Goal: Find specific page/section

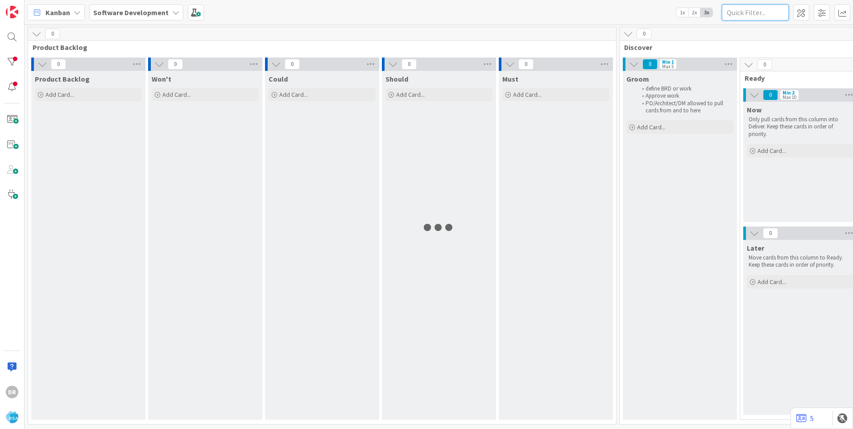
click at [758, 11] on input "text" at bounding box center [755, 12] width 67 height 16
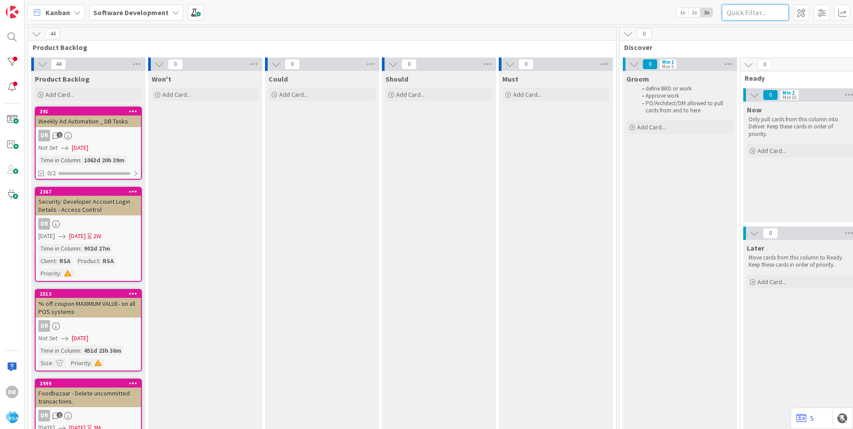
paste input "9513"
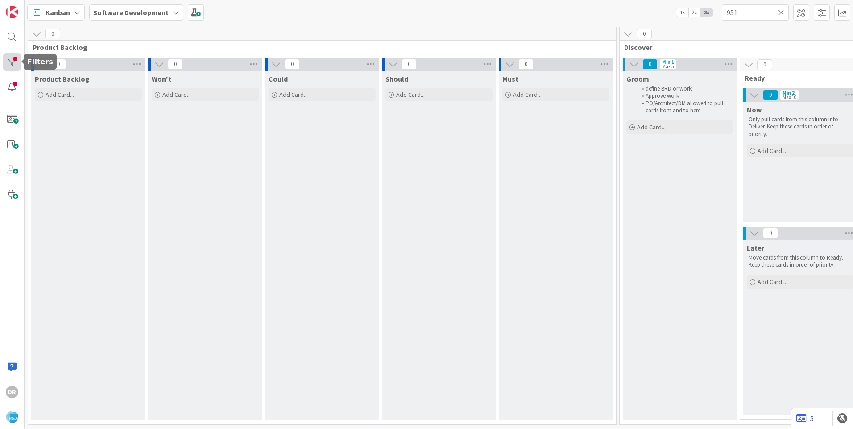
click at [17, 63] on div at bounding box center [12, 62] width 18 height 18
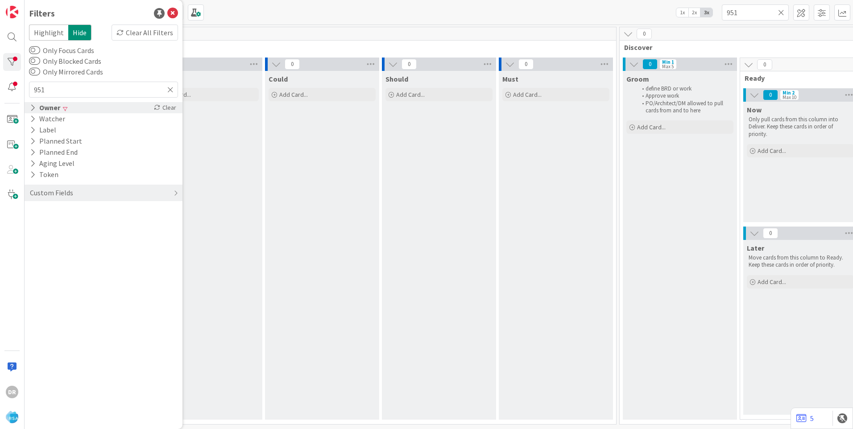
click at [34, 108] on icon at bounding box center [33, 108] width 6 height 8
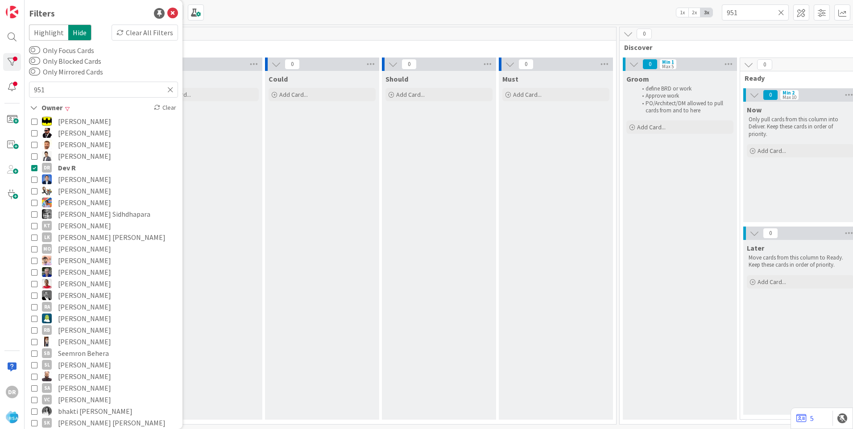
click at [33, 145] on icon at bounding box center [34, 144] width 6 height 6
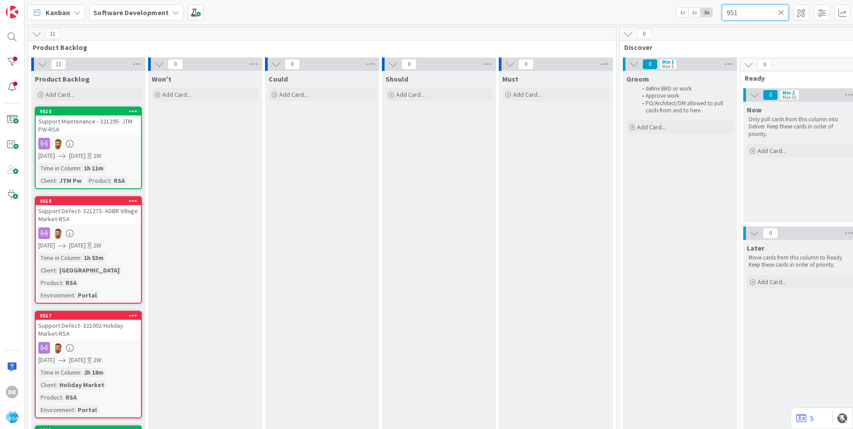
click at [746, 13] on input "951" at bounding box center [755, 12] width 67 height 16
paste input "3"
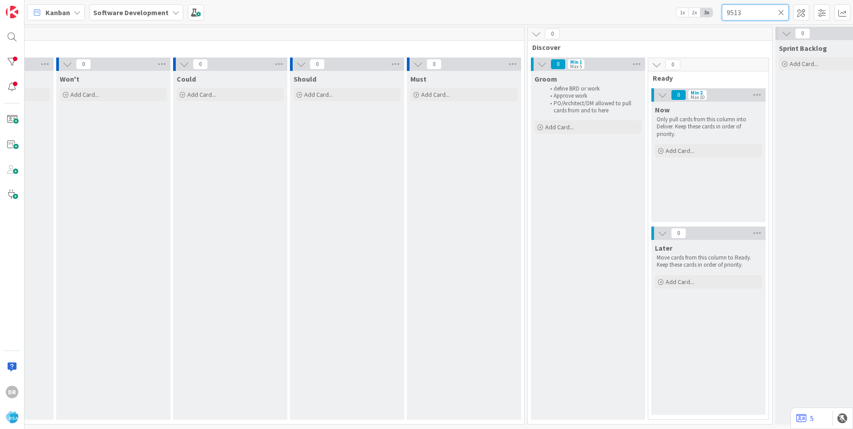
scroll to position [3, 0]
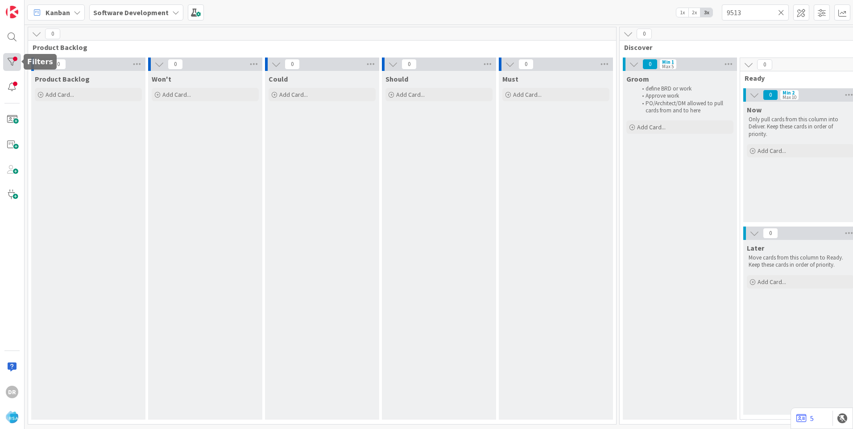
click at [14, 63] on div at bounding box center [12, 62] width 18 height 18
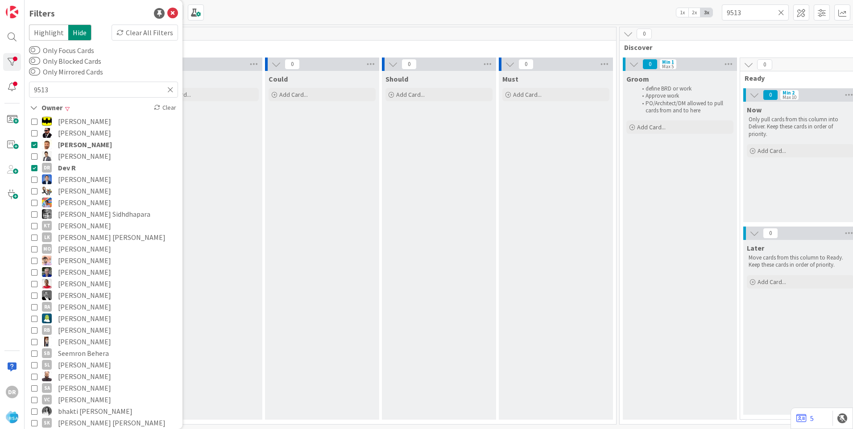
click at [36, 146] on icon at bounding box center [34, 144] width 6 height 6
click at [35, 166] on icon at bounding box center [34, 168] width 6 height 6
click at [621, 14] on div "Kanban Software Development 1x 2x 3x 9513" at bounding box center [439, 12] width 828 height 25
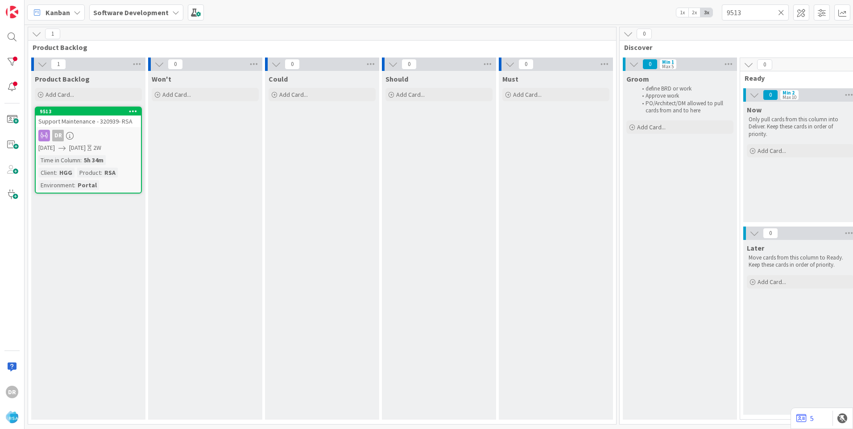
click at [99, 120] on span "Support Maintenance - 320939- RSA" at bounding box center [85, 121] width 94 height 8
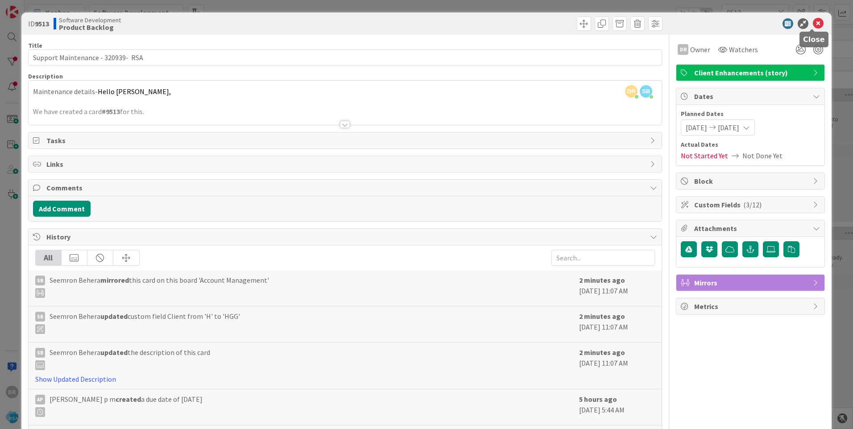
click at [814, 25] on icon at bounding box center [818, 23] width 11 height 11
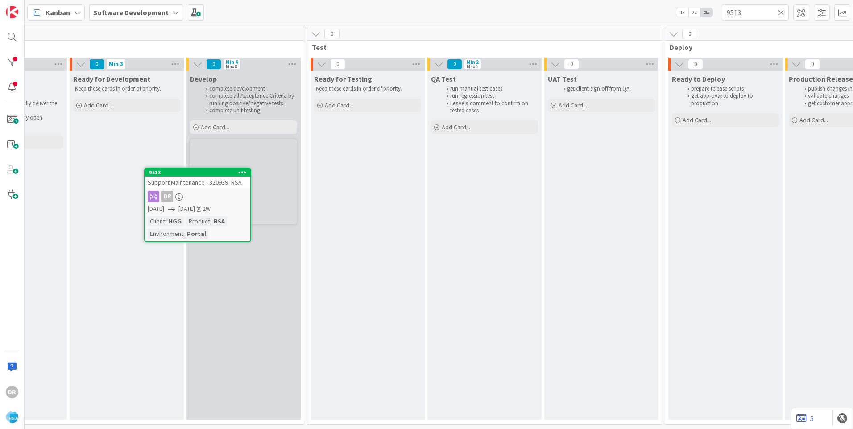
scroll to position [0, 1145]
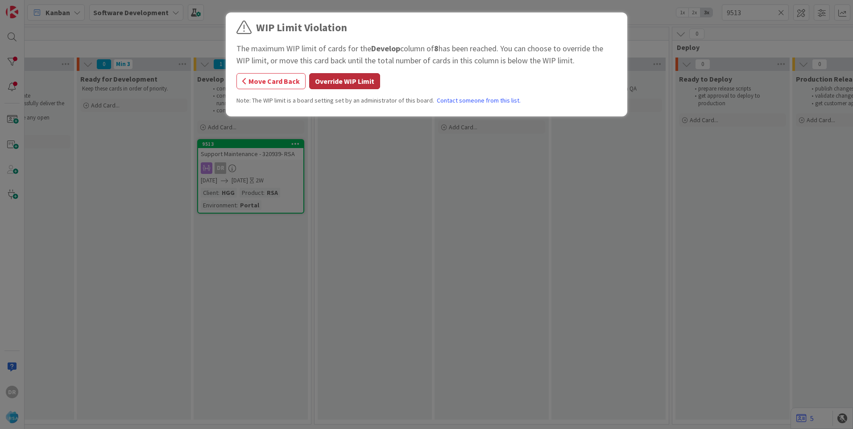
click at [339, 84] on button "Override WIP Limit" at bounding box center [344, 81] width 71 height 16
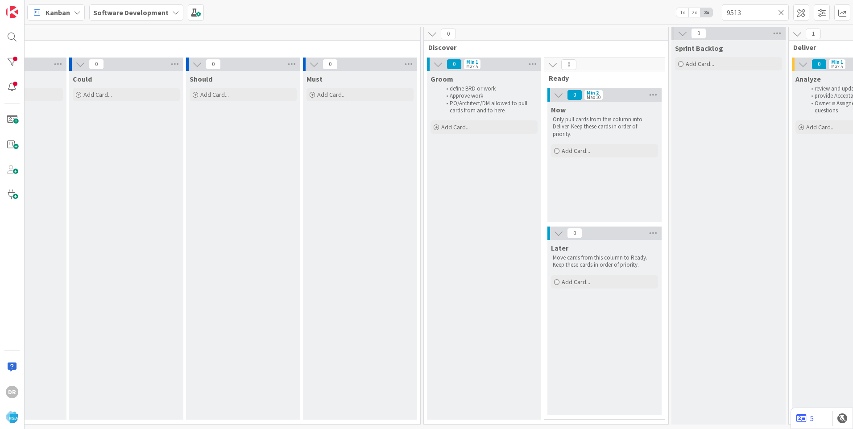
scroll to position [0, 0]
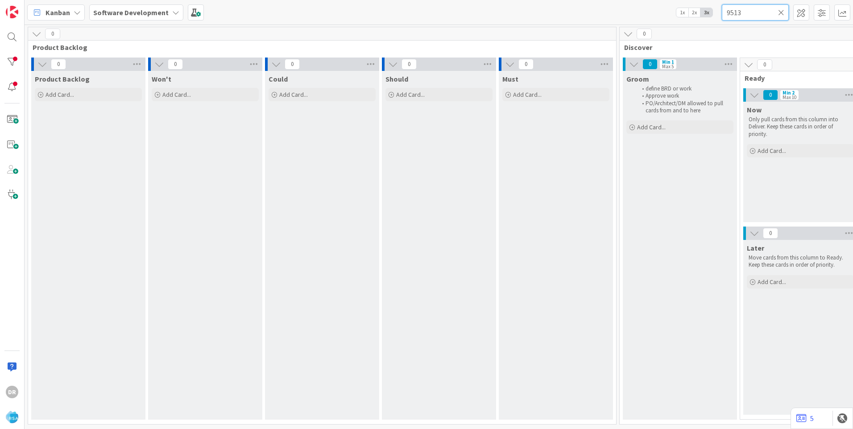
click at [749, 10] on input "9513" at bounding box center [755, 12] width 67 height 16
paste input "8"
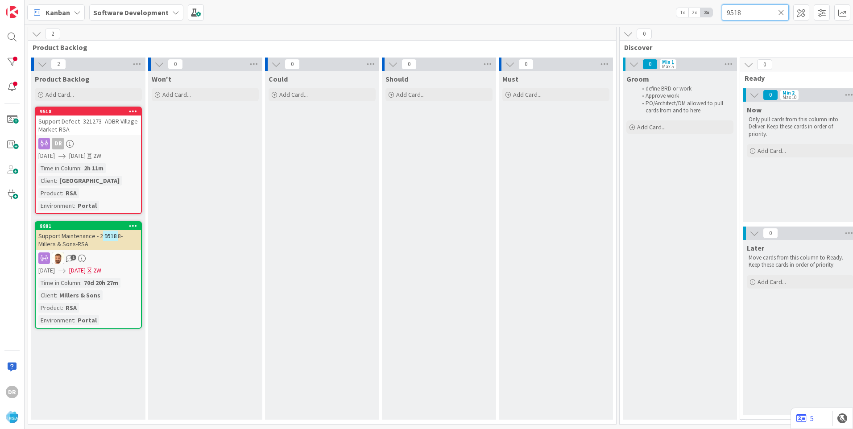
type input "9518"
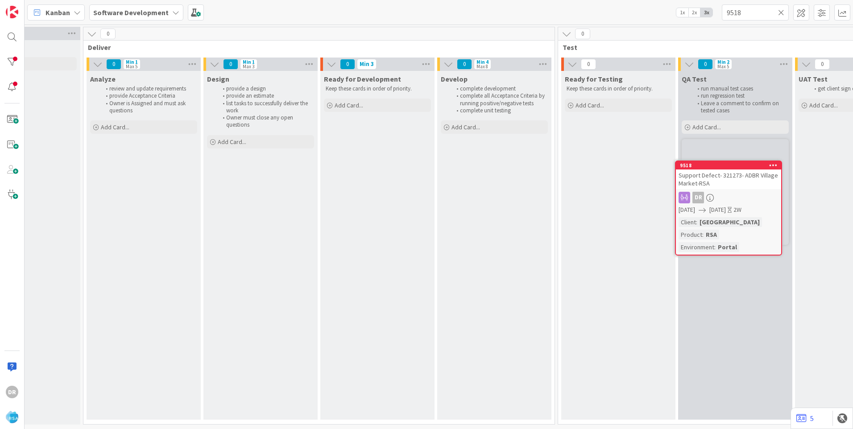
scroll to position [0, 901]
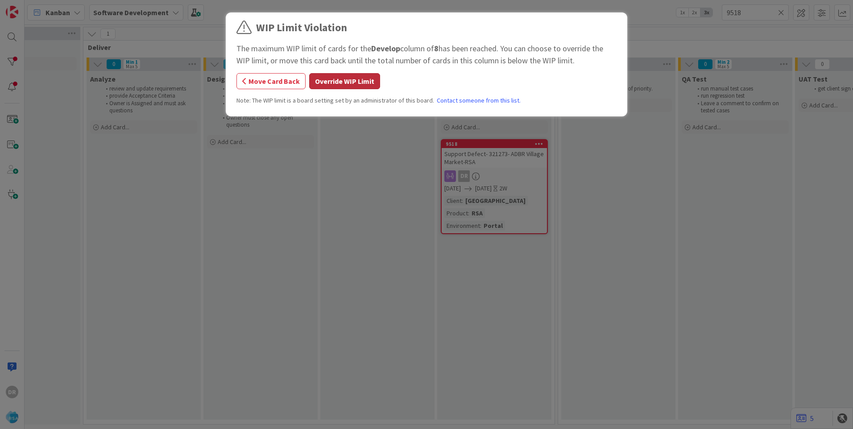
click at [337, 83] on button "Override WIP Limit" at bounding box center [344, 81] width 71 height 16
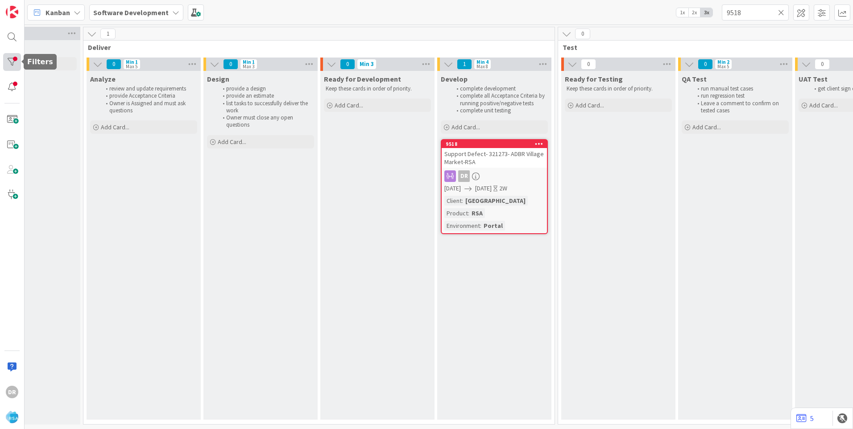
click at [13, 65] on div at bounding box center [12, 62] width 18 height 18
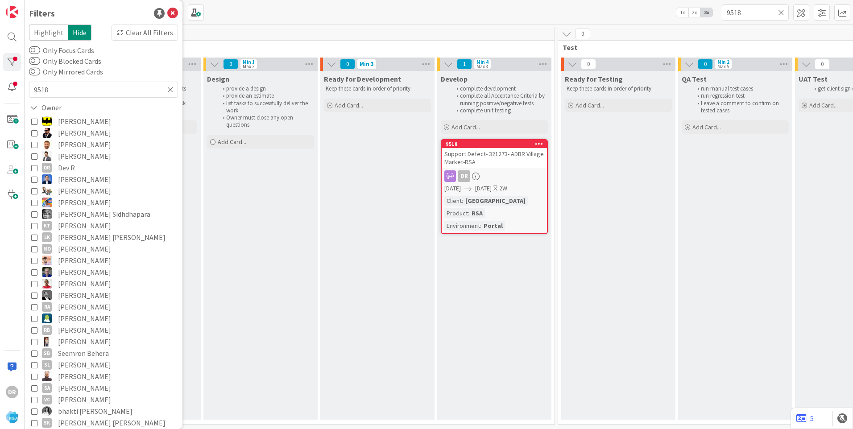
click at [36, 167] on icon at bounding box center [34, 168] width 6 height 6
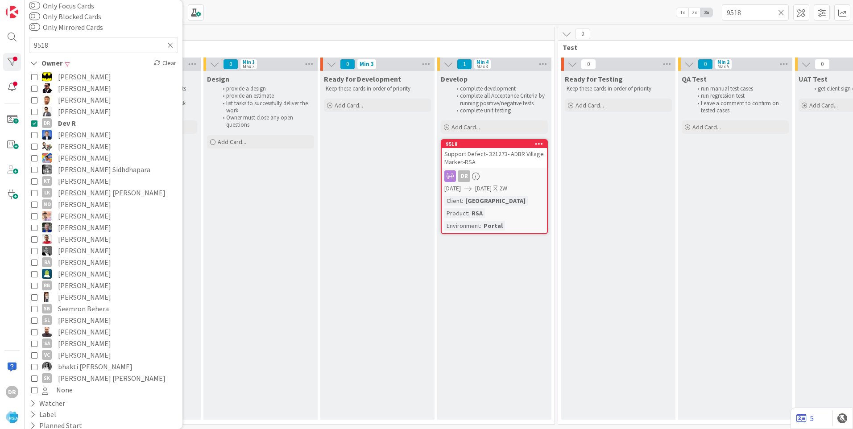
scroll to position [112, 0]
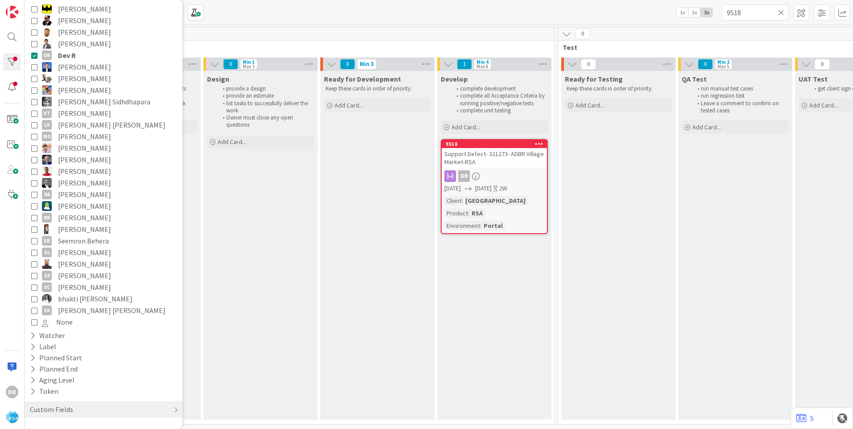
click at [782, 11] on icon at bounding box center [781, 12] width 6 height 8
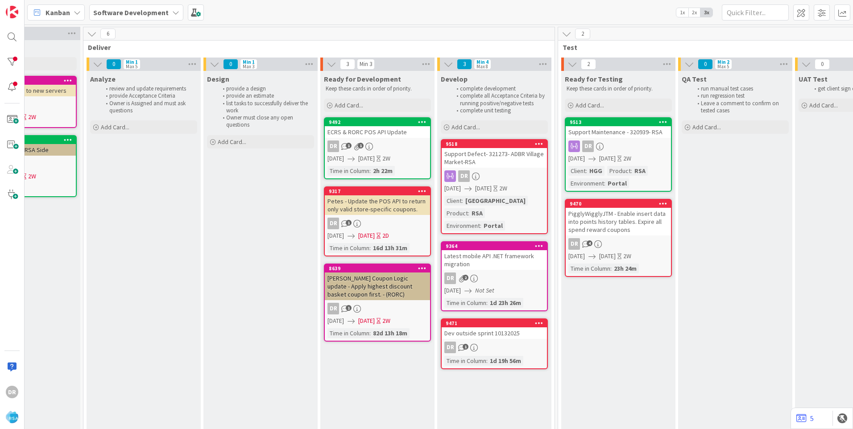
scroll to position [0, 901]
